Goal: Information Seeking & Learning: Learn about a topic

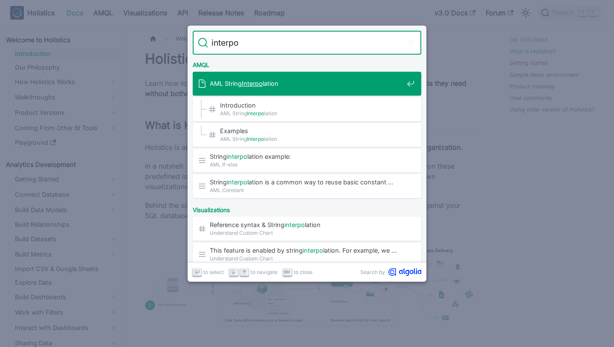
type input "interpol"
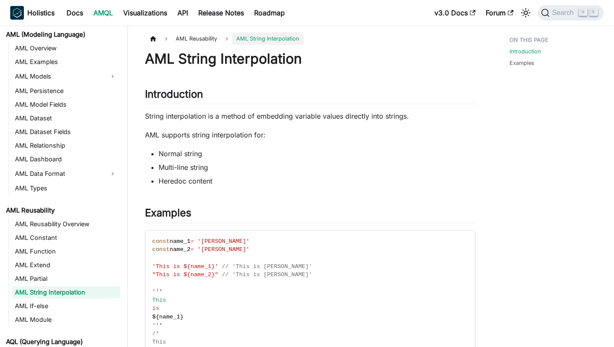
scroll to position [84, 0]
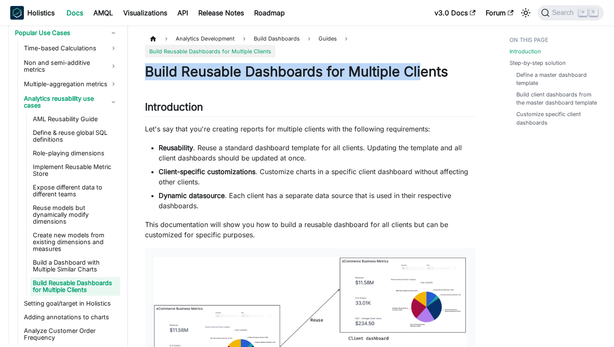
scroll to position [673, 0]
drag, startPoint x: 0, startPoint y: 0, endPoint x: 468, endPoint y: 75, distance: 473.8
click at [469, 75] on h1 "Build Reusable Dashboards for Multiple Clients" at bounding box center [310, 71] width 331 height 17
copy h1 "Build Reusable Dashboards for Multiple Clients"
